Goal: Complete application form

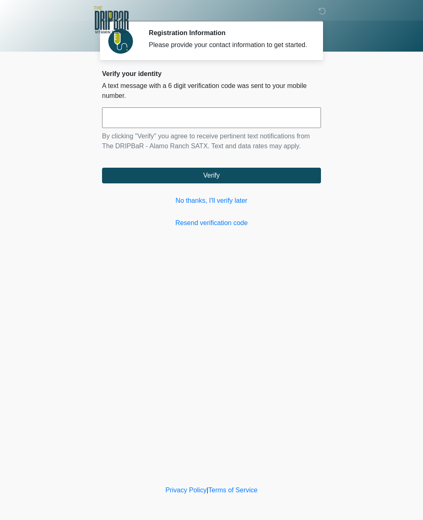
click at [187, 127] on input "text" at bounding box center [211, 117] width 219 height 21
type input "******"
click at [245, 181] on button "Verify" at bounding box center [211, 176] width 219 height 16
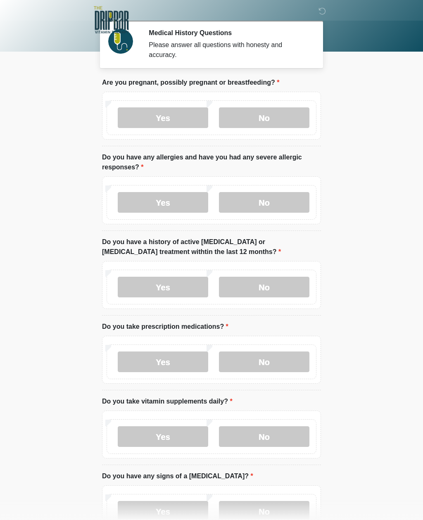
click at [281, 121] on label "No" at bounding box center [264, 117] width 90 height 21
click at [292, 203] on label "No" at bounding box center [264, 202] width 90 height 21
click at [287, 287] on label "No" at bounding box center [264, 287] width 90 height 21
click at [174, 363] on label "Yes" at bounding box center [163, 362] width 90 height 21
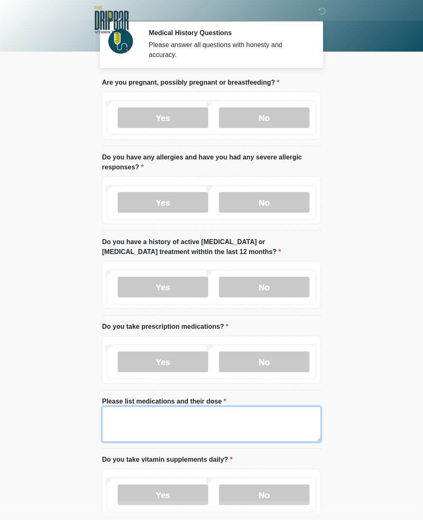
click at [171, 424] on textarea "Please list medications and their dose" at bounding box center [211, 425] width 219 height 36
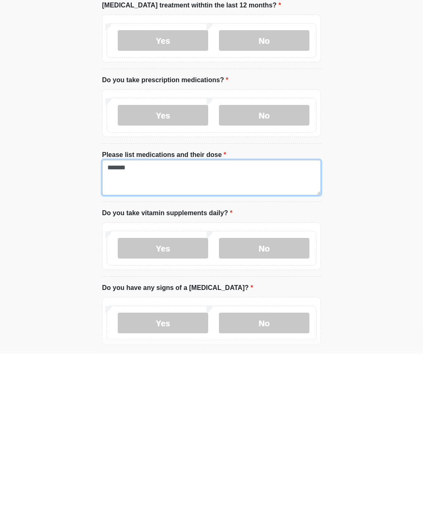
type textarea "*******"
click at [180, 405] on label "Yes" at bounding box center [163, 415] width 90 height 21
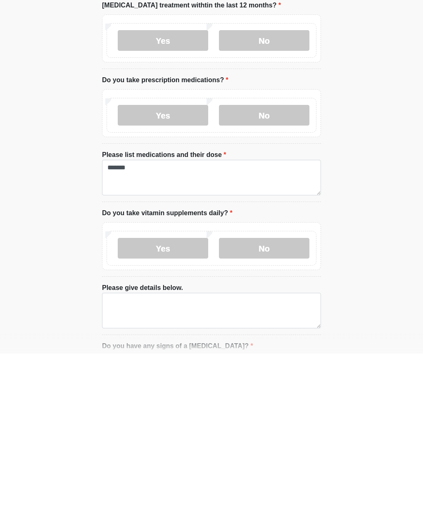
scroll to position [247, 0]
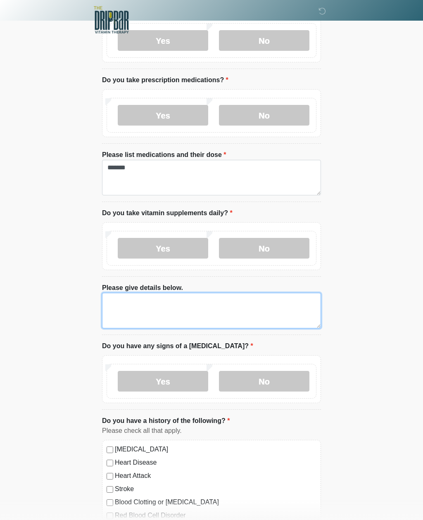
click at [143, 306] on textarea "Please give details below." at bounding box center [211, 311] width 219 height 36
type textarea "*"
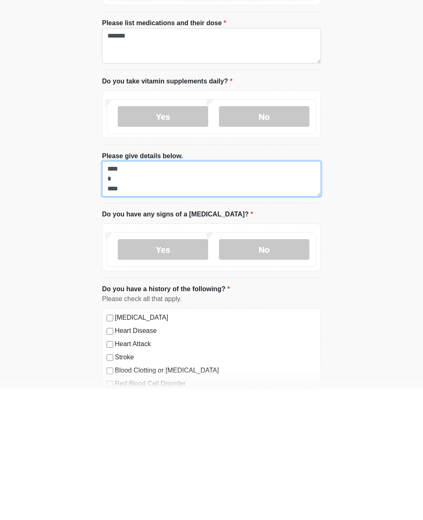
type textarea "**** * ****"
click at [284, 371] on label "No" at bounding box center [264, 381] width 90 height 21
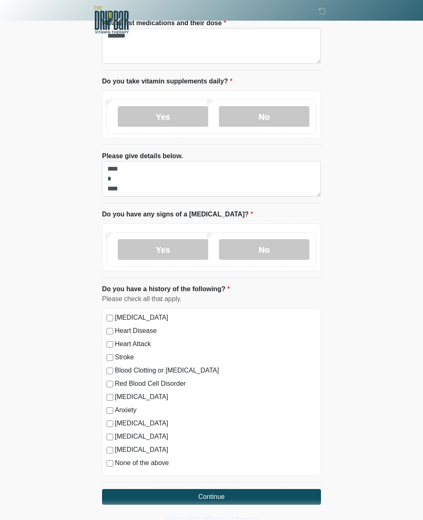
click at [112, 392] on div "[MEDICAL_DATA]" at bounding box center [212, 397] width 210 height 10
click at [109, 428] on div "[MEDICAL_DATA] Heart Disease Heart Attack Stroke Blood Clotting or [MEDICAL_DAT…" at bounding box center [211, 392] width 219 height 168
click at [127, 425] on label "[MEDICAL_DATA]" at bounding box center [216, 424] width 202 height 10
click at [243, 499] on button "Continue" at bounding box center [211, 497] width 219 height 16
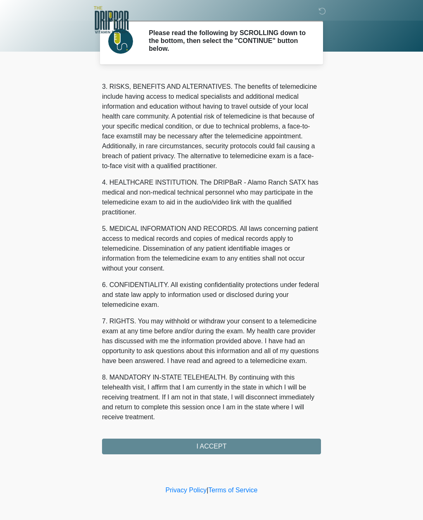
scroll to position [134, 0]
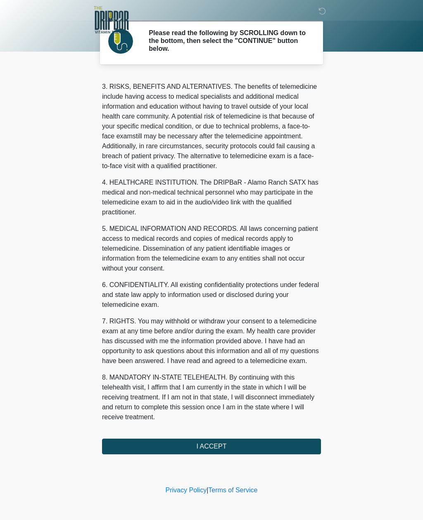
click at [241, 448] on button "I ACCEPT" at bounding box center [211, 447] width 219 height 16
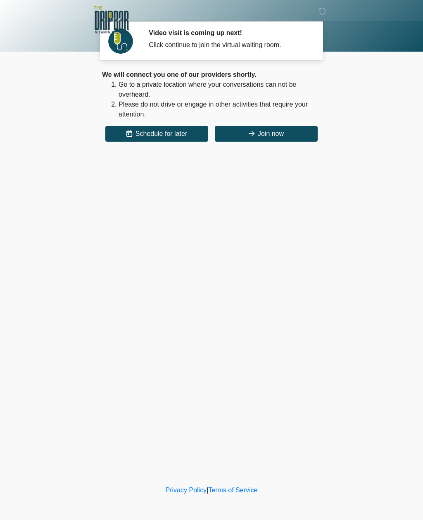
click at [290, 139] on button "Join now" at bounding box center [266, 134] width 103 height 16
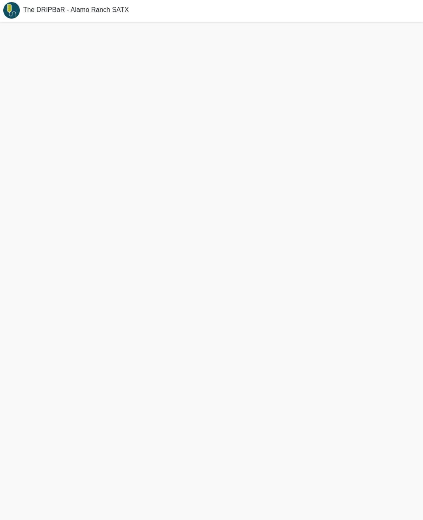
scroll to position [1, 0]
